Goal: Task Accomplishment & Management: Manage account settings

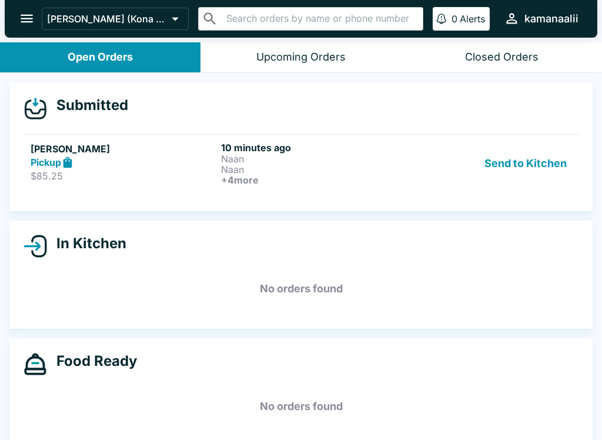
click at [538, 164] on button "Send to Kitchen" at bounding box center [526, 163] width 92 height 43
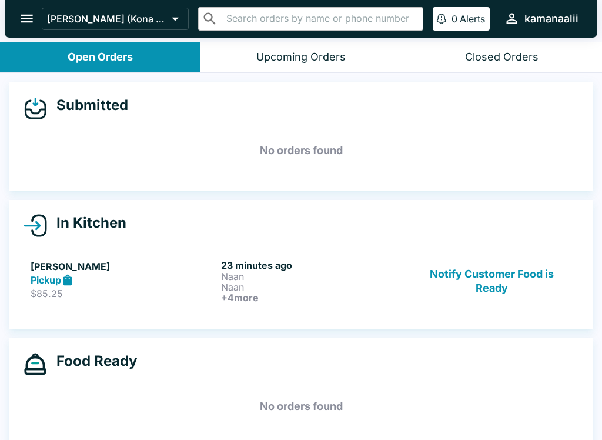
click at [280, 294] on h6 "+ 4 more" at bounding box center [314, 297] width 186 height 11
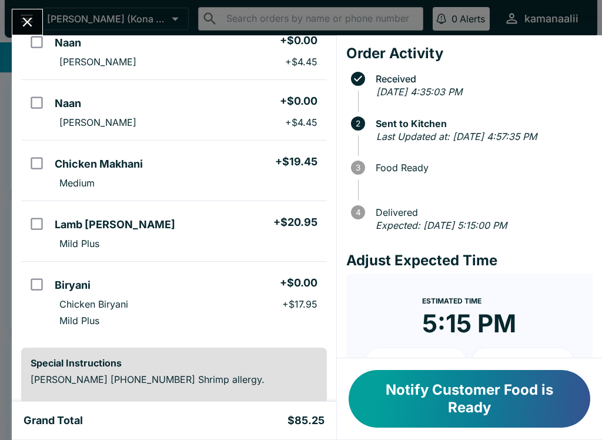
scroll to position [180, 0]
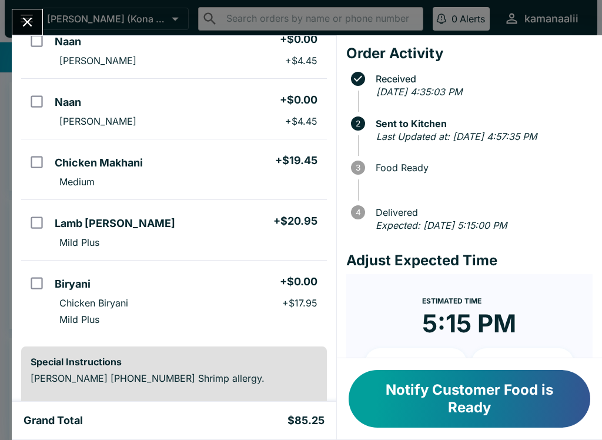
click at [26, 22] on icon "Close" at bounding box center [27, 22] width 16 height 16
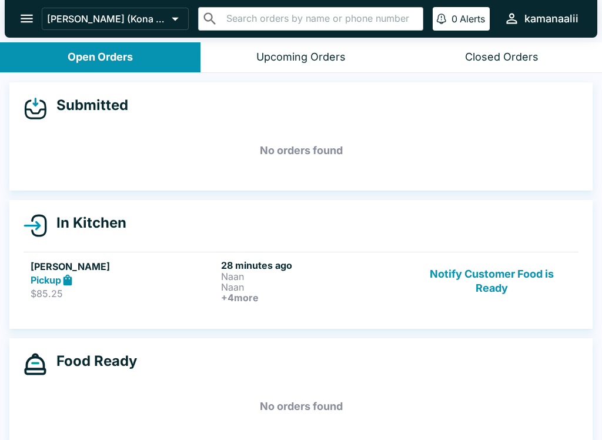
click at [154, 263] on h5 "[PERSON_NAME]" at bounding box center [124, 266] width 186 height 14
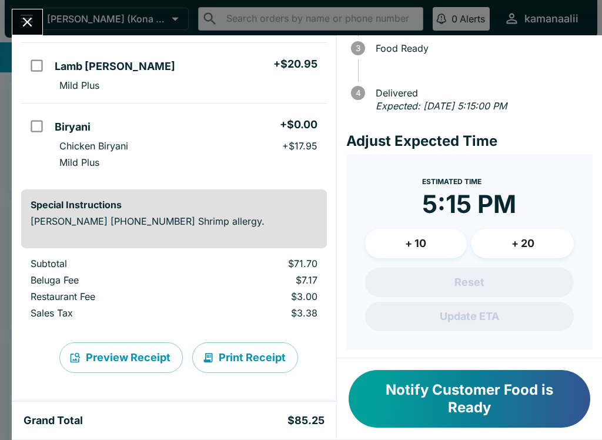
scroll to position [337, 0]
click at [31, 9] on button "Close" at bounding box center [27, 21] width 30 height 25
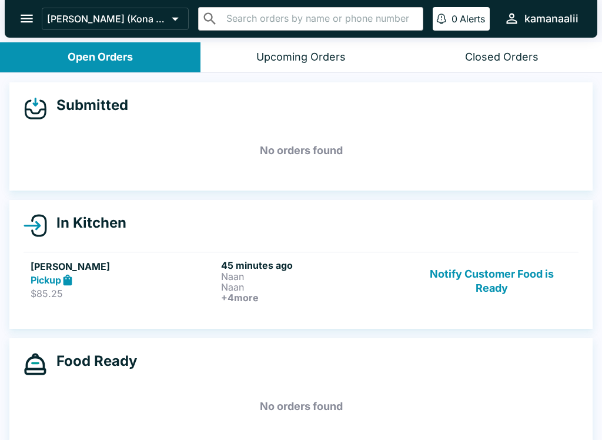
click at [483, 264] on button "Notify Customer Food is Ready" at bounding box center [491, 280] width 159 height 43
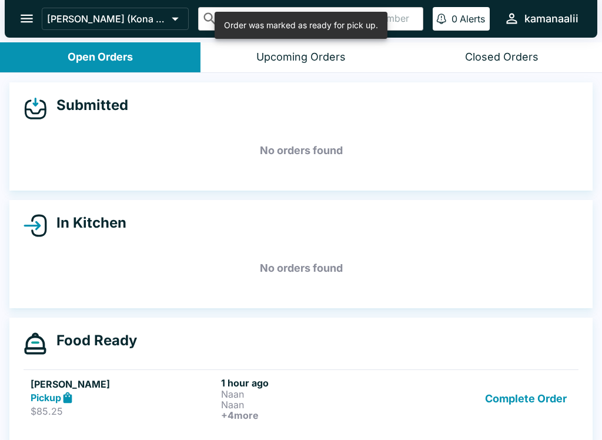
click at [531, 402] on button "Complete Order" at bounding box center [525, 398] width 91 height 43
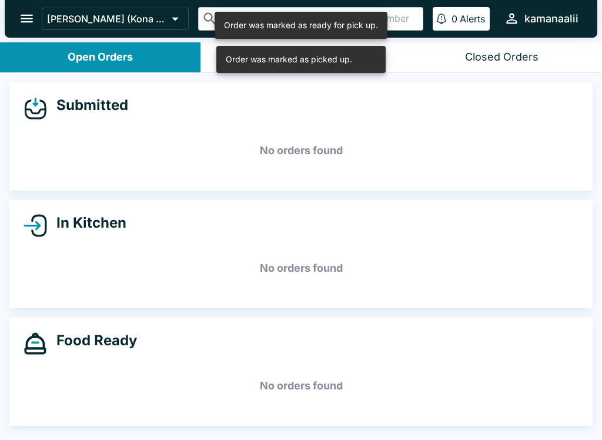
click at [501, 64] on button "Closed Orders" at bounding box center [501, 57] width 200 height 30
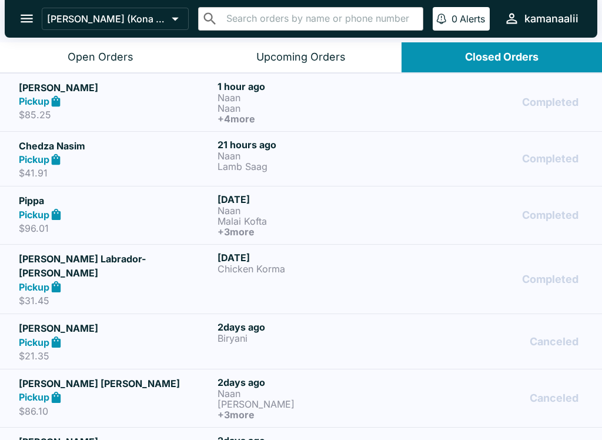
scroll to position [2, 0]
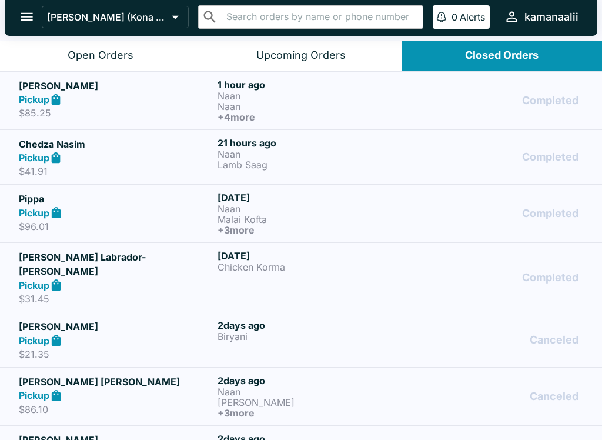
click at [97, 55] on div "Open Orders" at bounding box center [101, 56] width 66 height 14
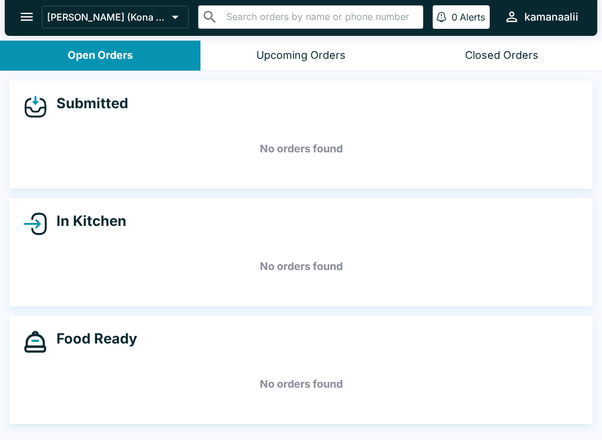
click at [317, 49] on div "Upcoming Orders" at bounding box center [300, 56] width 89 height 14
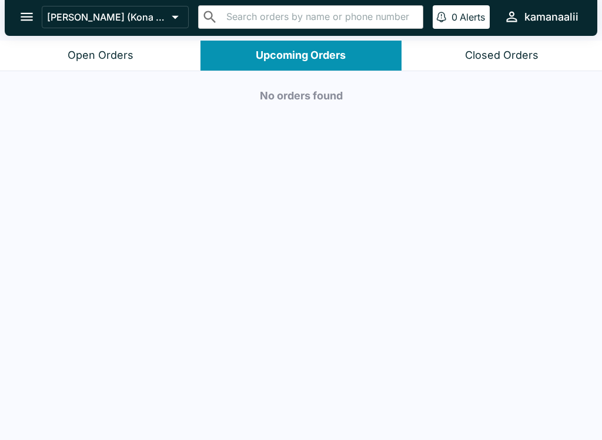
click at [500, 56] on div "Closed Orders" at bounding box center [501, 56] width 73 height 14
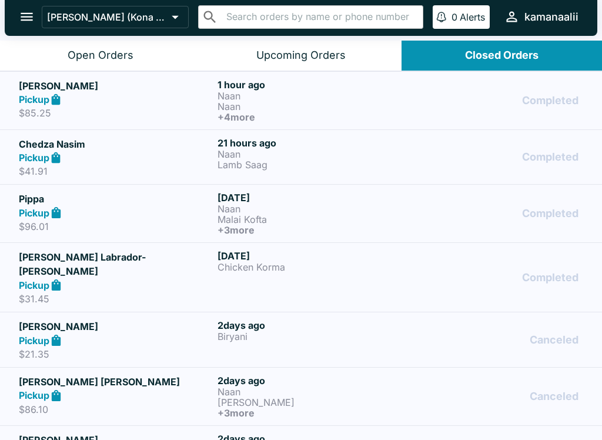
click at [290, 122] on link "[PERSON_NAME] Pickup $85.25 1 hour ago [PERSON_NAME] + 4 more Completed" at bounding box center [301, 100] width 602 height 58
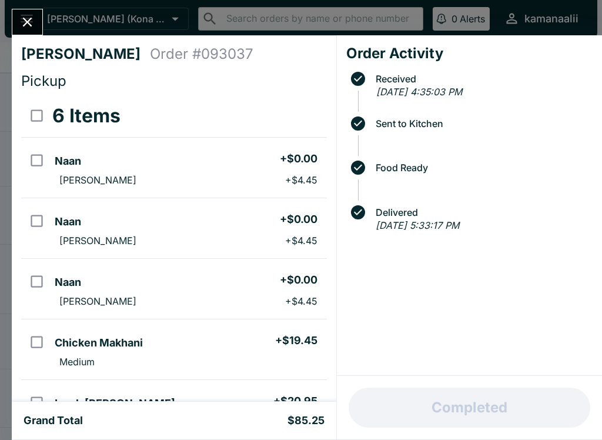
click at [30, 15] on icon "Close" at bounding box center [27, 22] width 16 height 16
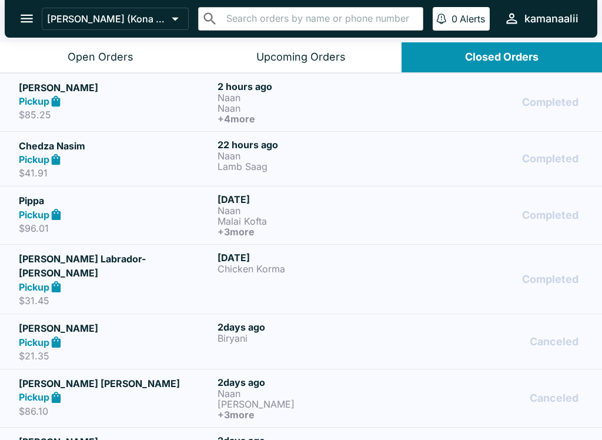
click at [59, 59] on button "Open Orders" at bounding box center [100, 57] width 200 height 30
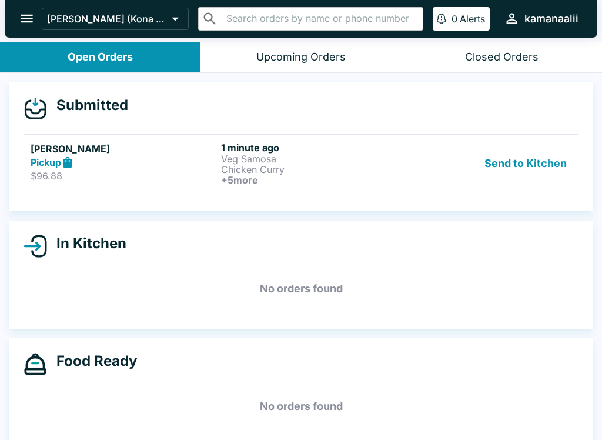
click at [523, 162] on button "Send to Kitchen" at bounding box center [526, 163] width 92 height 43
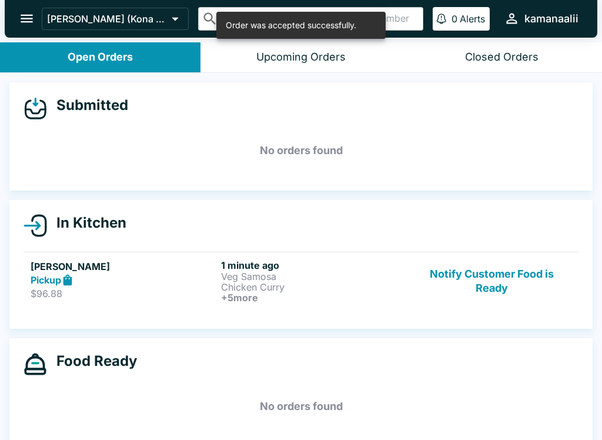
click at [262, 282] on p "Chicken Curry" at bounding box center [314, 287] width 186 height 11
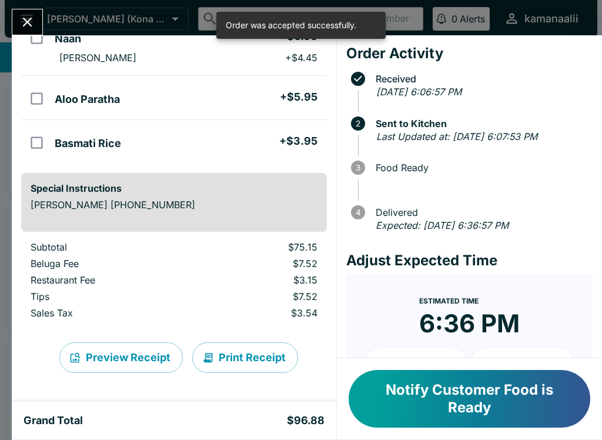
scroll to position [348, 0]
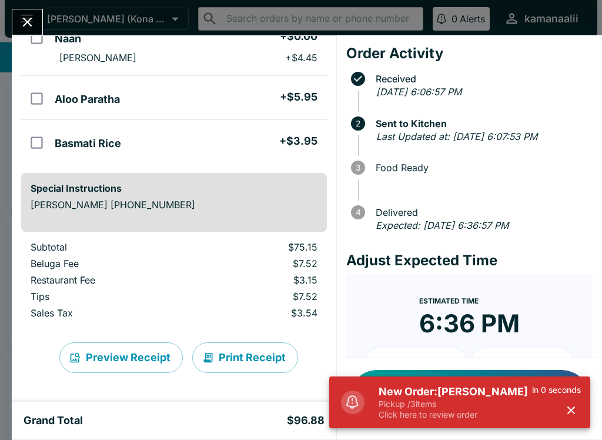
click at [25, 18] on icon "Close" at bounding box center [27, 22] width 16 height 16
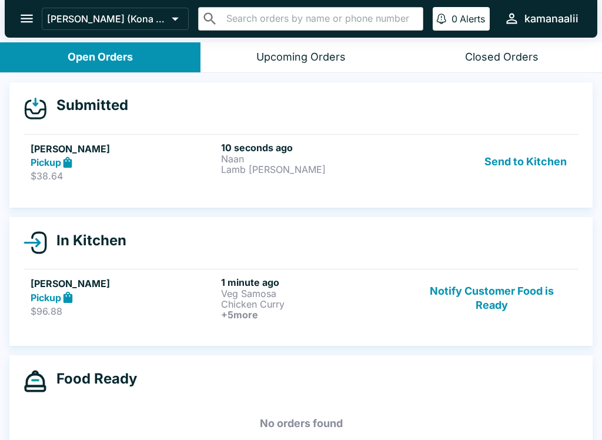
click at [110, 159] on div "Pickup" at bounding box center [124, 163] width 186 height 14
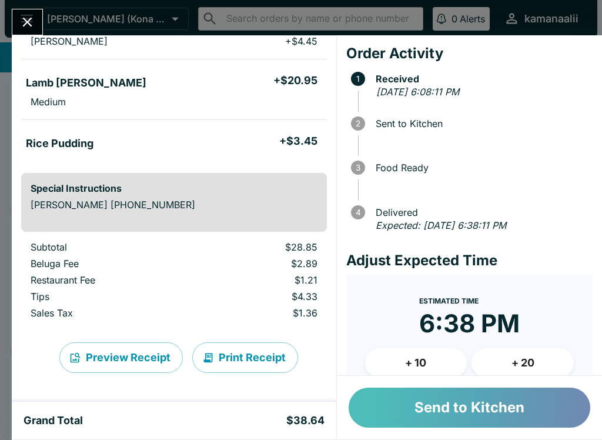
click at [499, 411] on button "Send to Kitchen" at bounding box center [470, 407] width 242 height 40
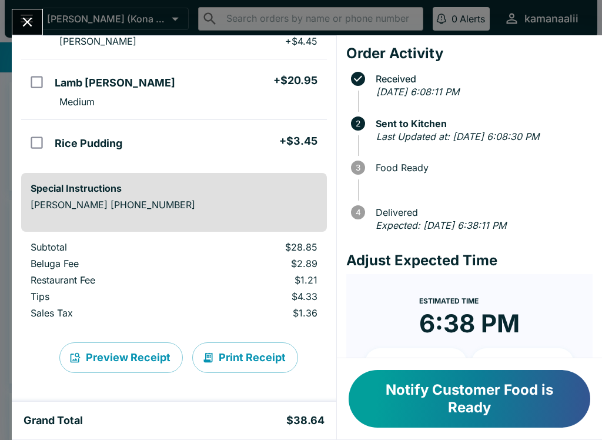
click at [23, 25] on icon "Close" at bounding box center [27, 22] width 16 height 16
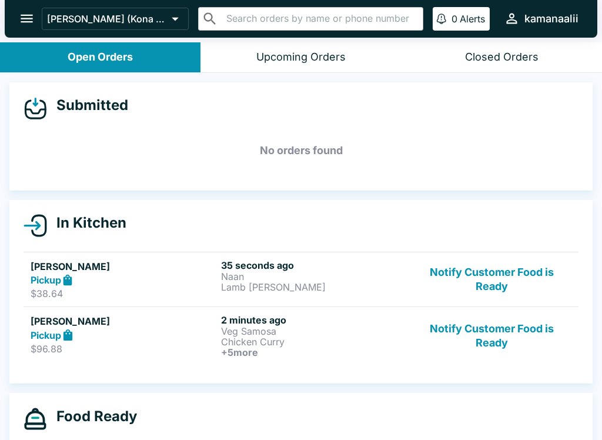
click at [240, 343] on p "Chicken Curry" at bounding box center [314, 341] width 186 height 11
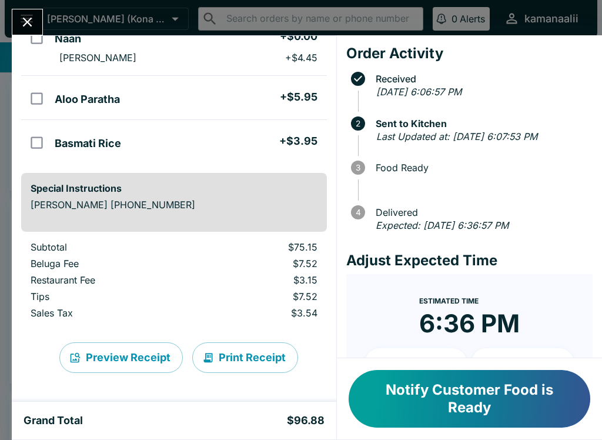
scroll to position [348, 0]
click at [241, 355] on button "Print Receipt" at bounding box center [245, 357] width 106 height 31
click at [32, 5] on div "[PERSON_NAME] Order # 148173 Pickup 7 Items Veg Samosa + $7.95 Chicken [PERSON_…" at bounding box center [301, 220] width 602 height 440
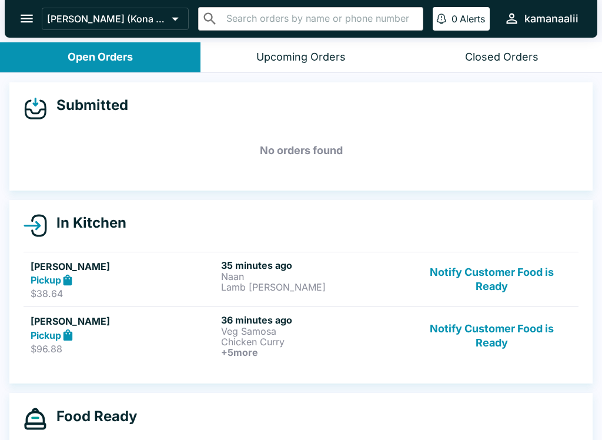
click at [113, 277] on div "Pickup" at bounding box center [124, 280] width 186 height 14
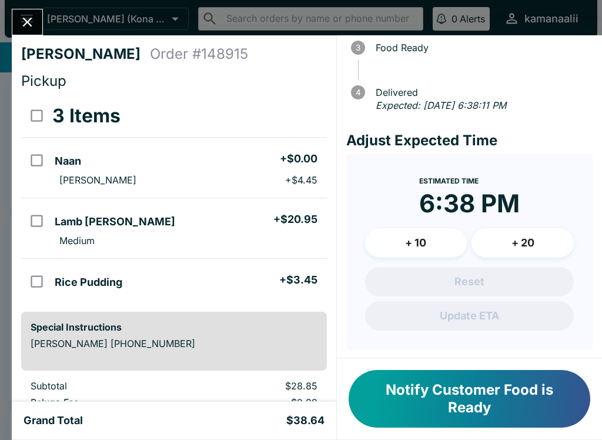
scroll to position [119, 0]
click at [20, 21] on icon "Close" at bounding box center [27, 22] width 16 height 16
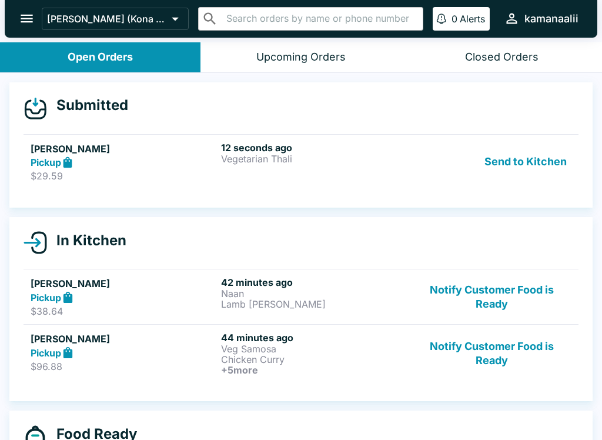
click at [62, 177] on p "$29.59" at bounding box center [124, 176] width 186 height 12
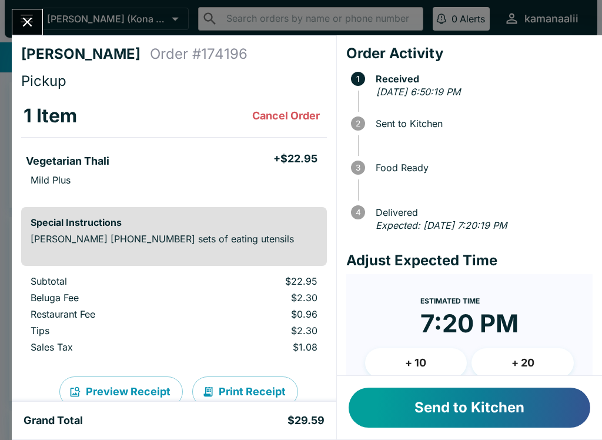
click at [481, 424] on button "Send to Kitchen" at bounding box center [470, 407] width 242 height 40
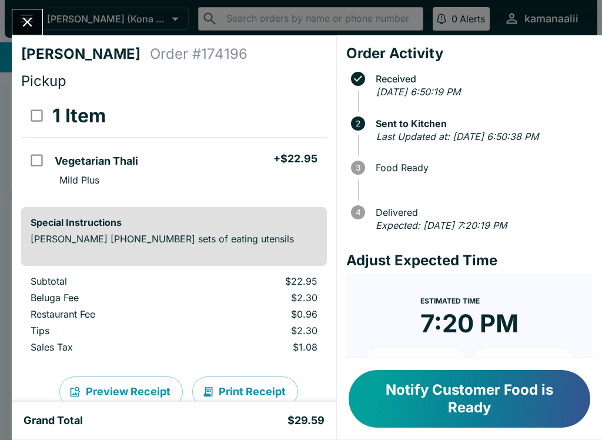
click at [28, 16] on icon "Close" at bounding box center [27, 22] width 16 height 16
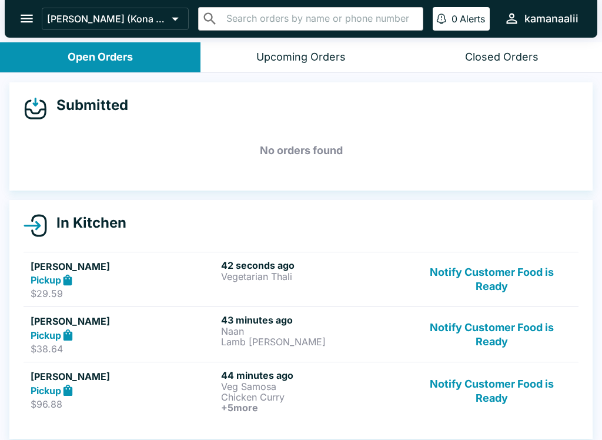
click at [164, 272] on h5 "[PERSON_NAME]" at bounding box center [124, 266] width 186 height 14
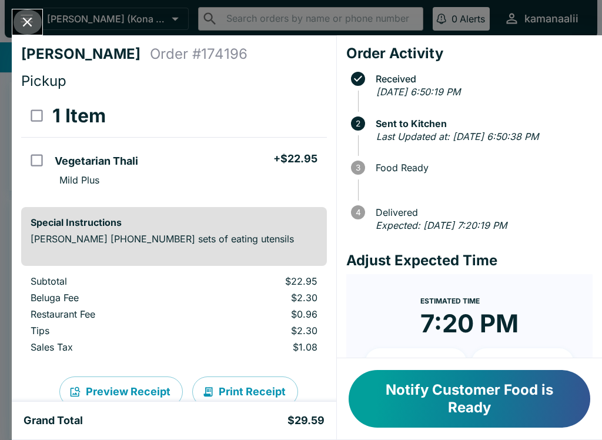
click at [29, 22] on icon "Close" at bounding box center [27, 22] width 9 height 9
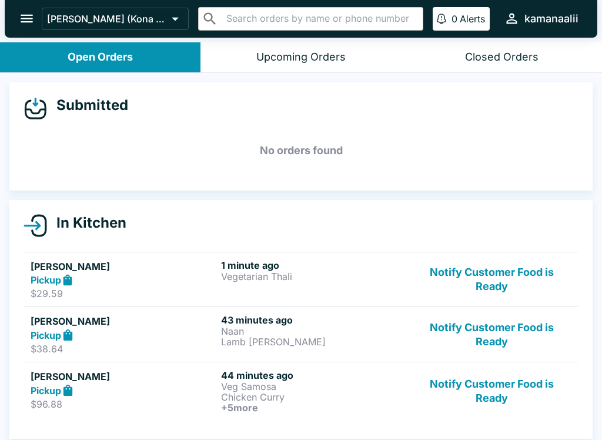
click at [115, 343] on p "$38.64" at bounding box center [124, 349] width 186 height 12
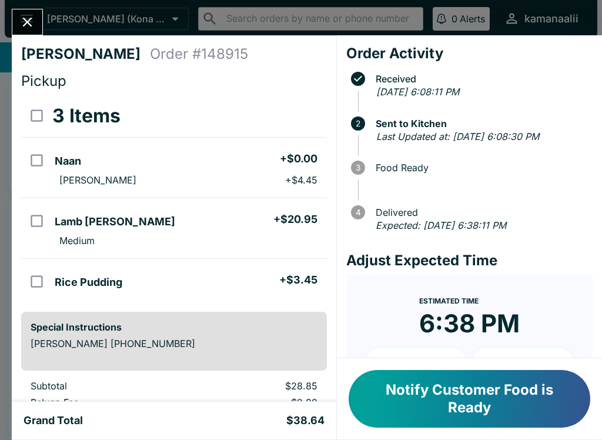
click at [31, 17] on icon "Close" at bounding box center [27, 22] width 16 height 16
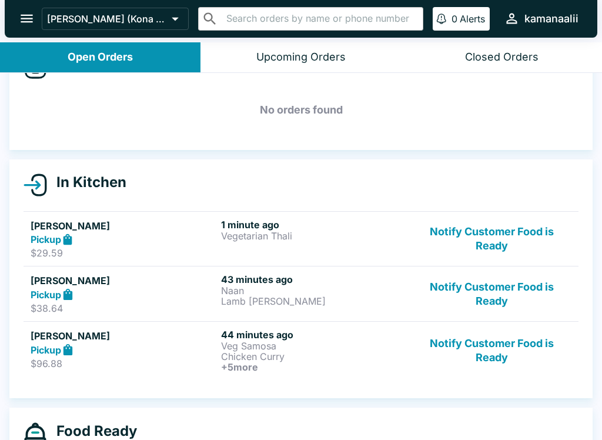
scroll to position [42, 0]
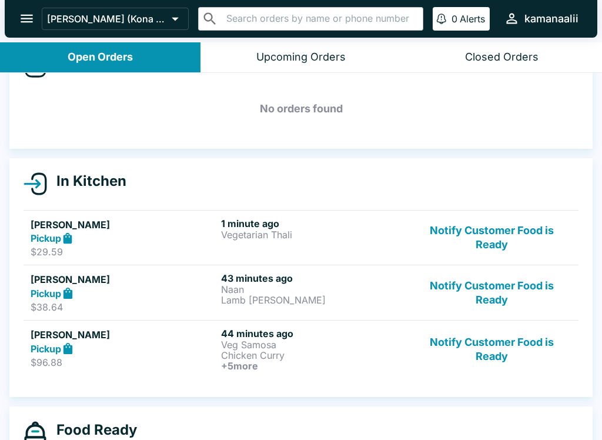
click at [136, 348] on div "Pickup" at bounding box center [124, 348] width 186 height 14
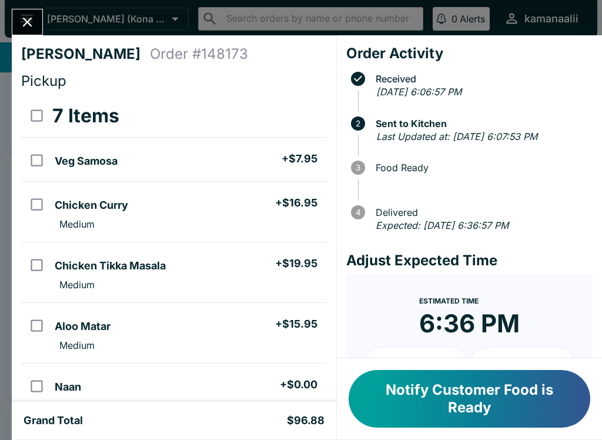
click at [35, 16] on icon "Close" at bounding box center [27, 22] width 16 height 16
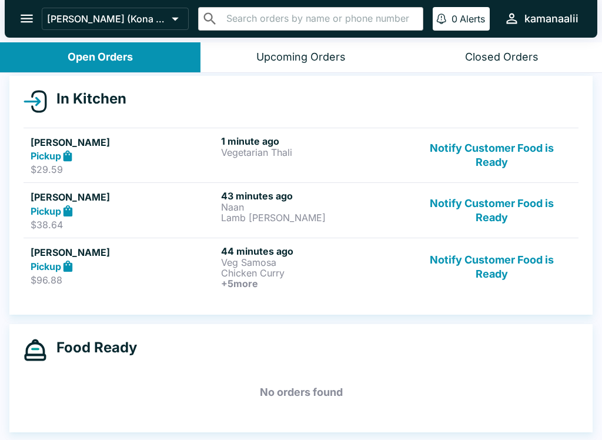
scroll to position [124, 0]
click at [310, 54] on div "Upcoming Orders" at bounding box center [300, 58] width 89 height 14
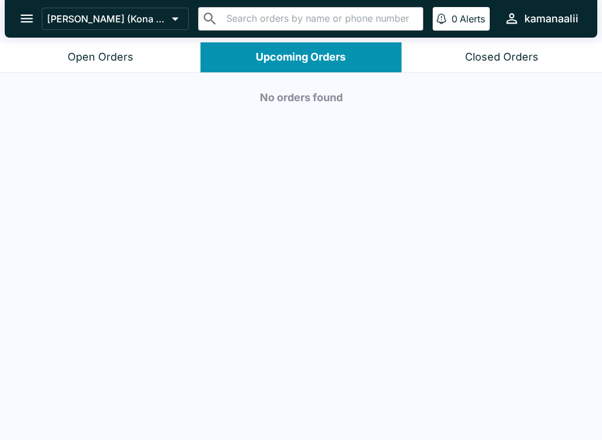
click at [134, 56] on button "Open Orders" at bounding box center [100, 57] width 200 height 30
